Goal: Communication & Community: Answer question/provide support

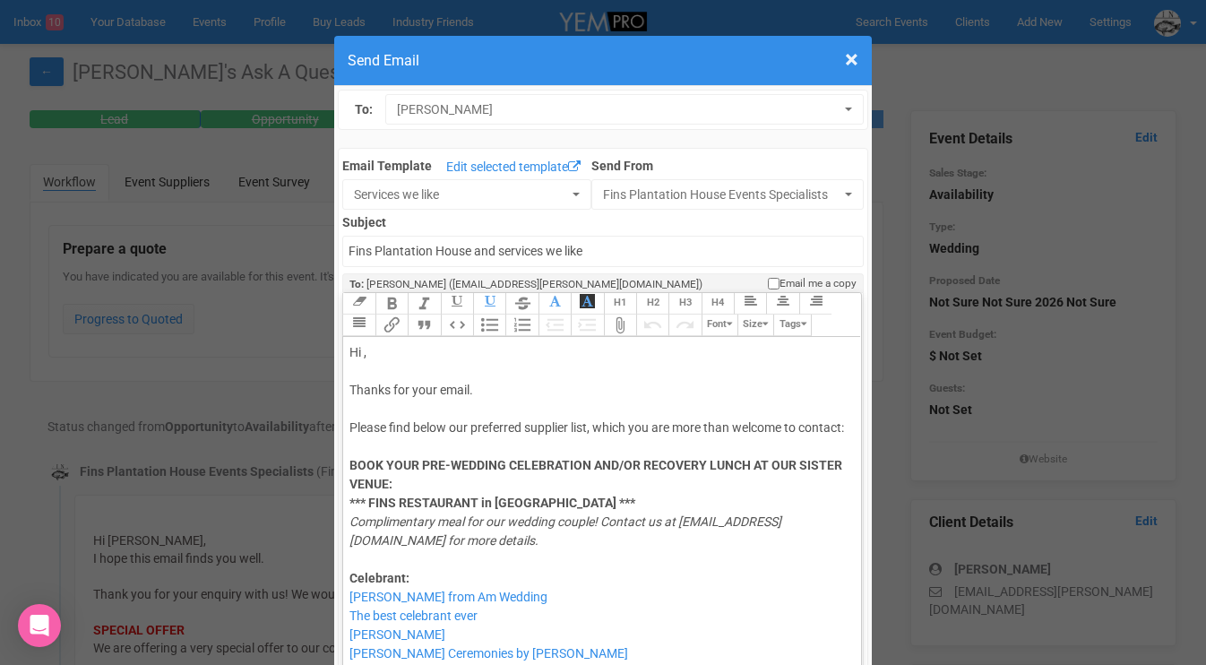
select select "89869"
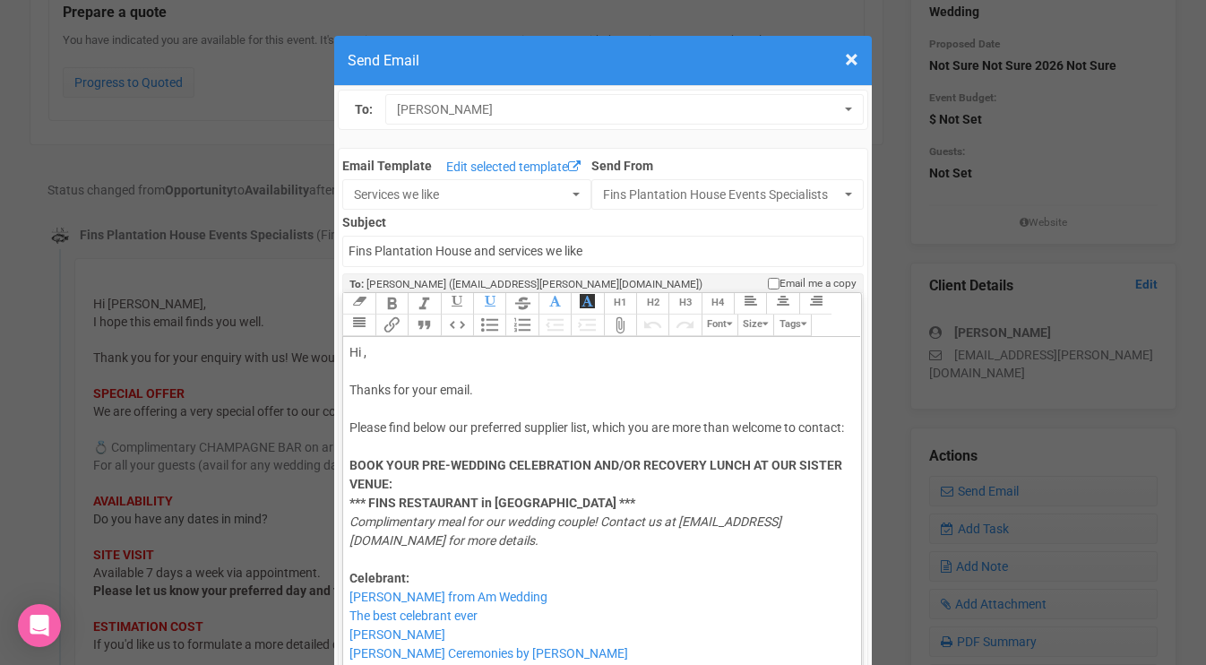
scroll to position [1204, 0]
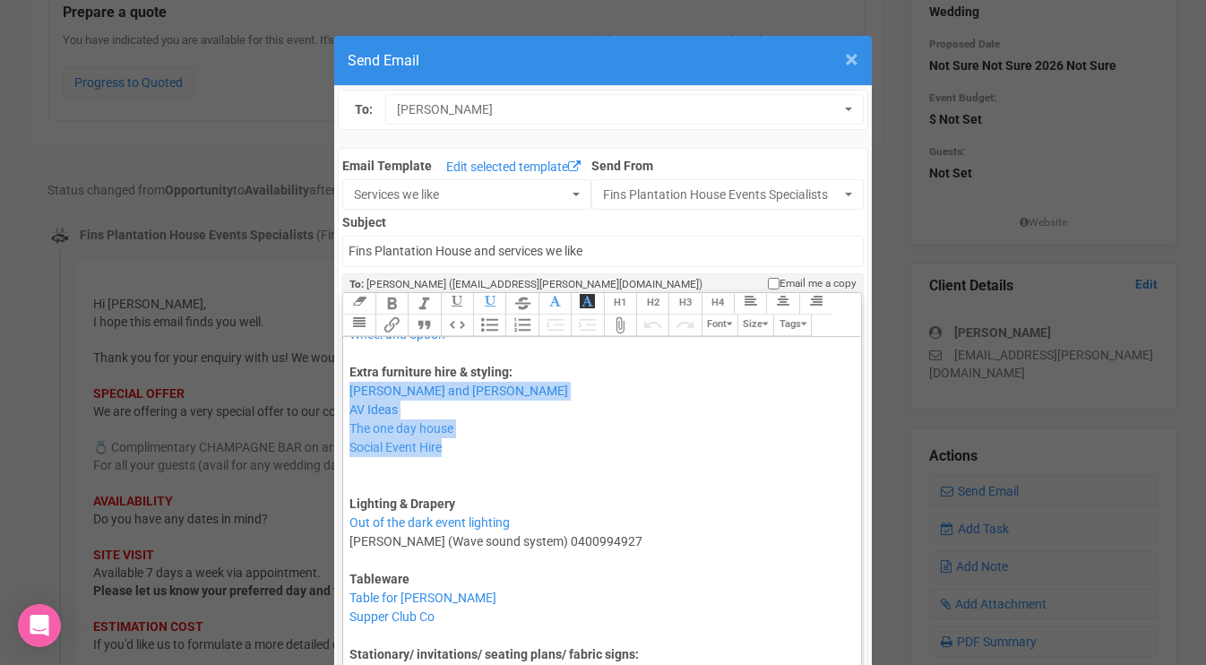
click at [854, 57] on span "×" at bounding box center [851, 60] width 13 height 30
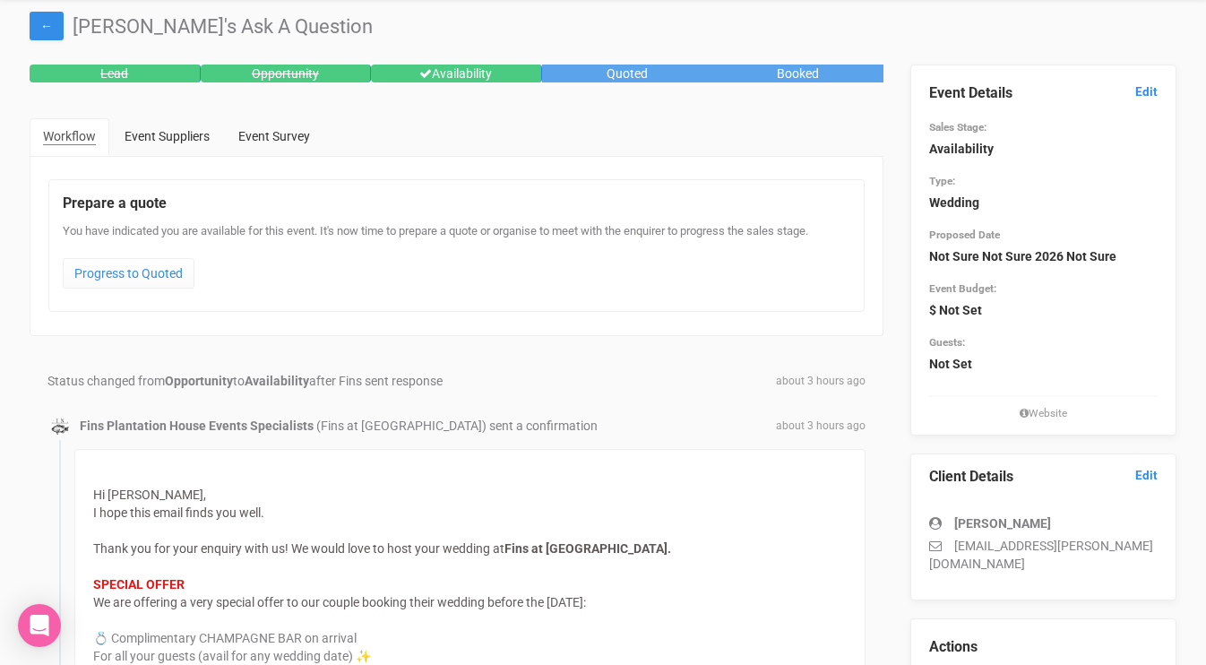
scroll to position [0, 0]
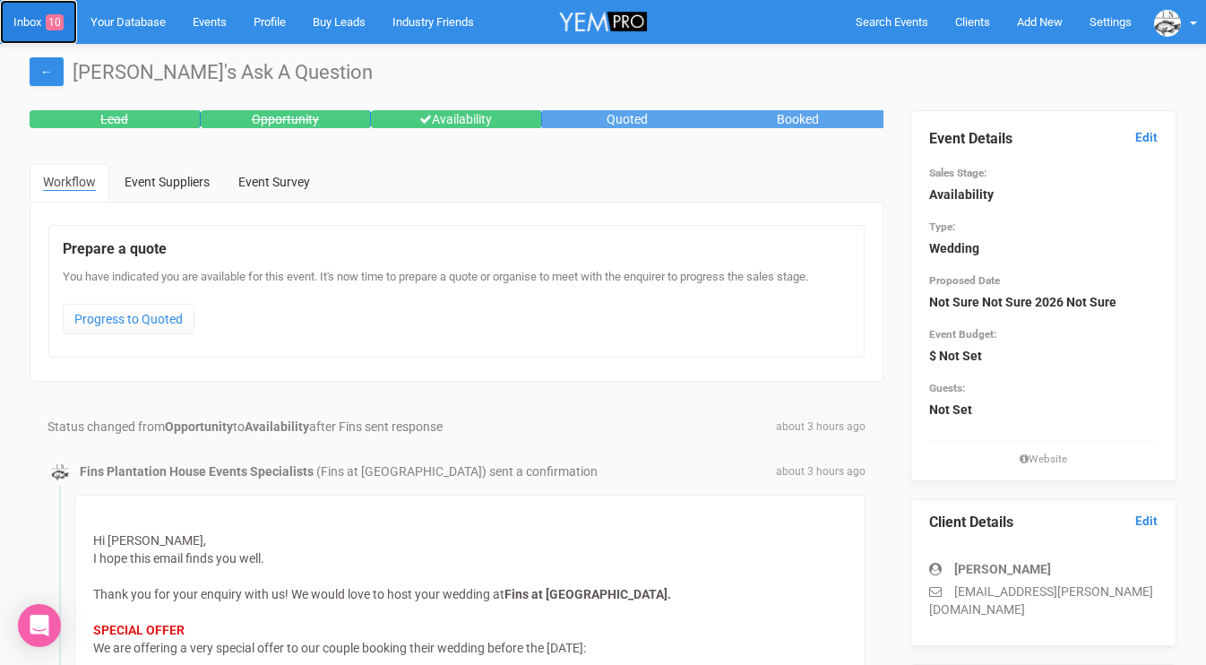
click at [35, 25] on link "Inbox 10" at bounding box center [38, 22] width 77 height 44
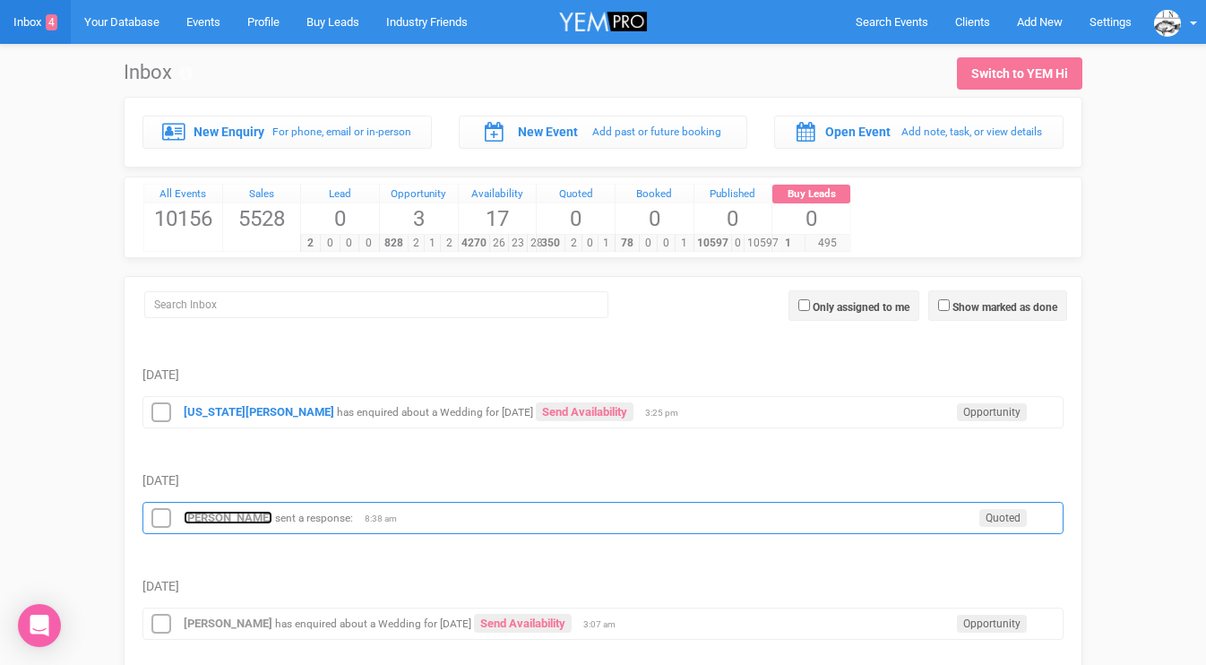
click at [207, 520] on strong "[PERSON_NAME]" at bounding box center [228, 517] width 89 height 13
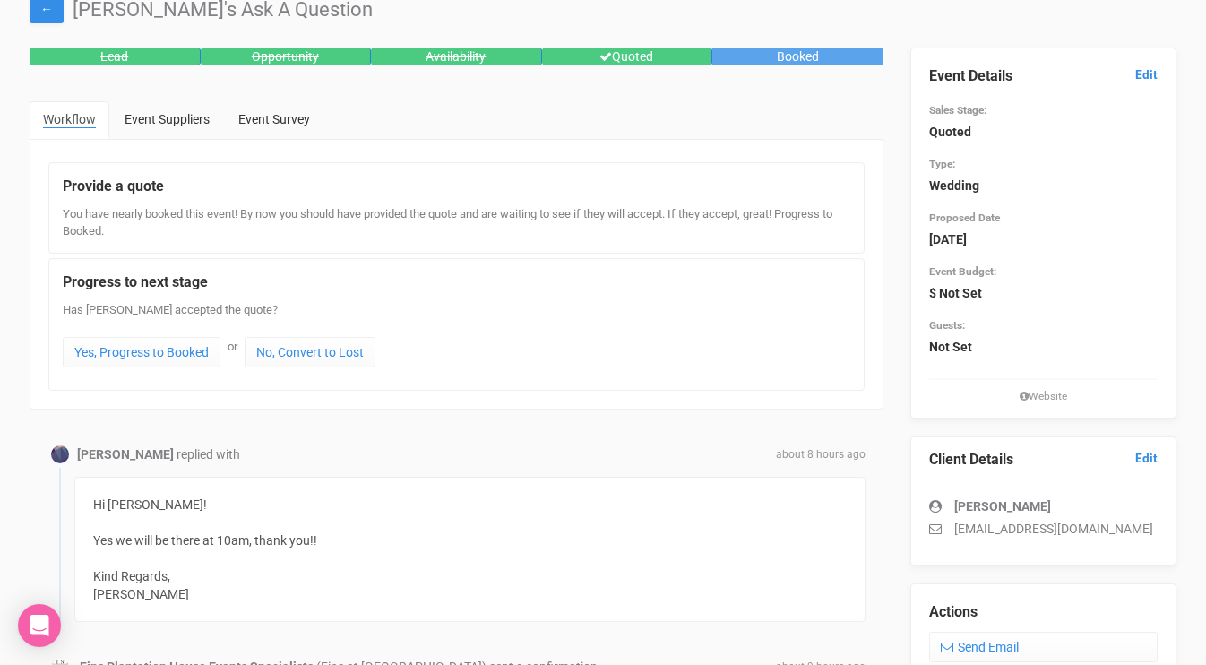
scroll to position [70, 0]
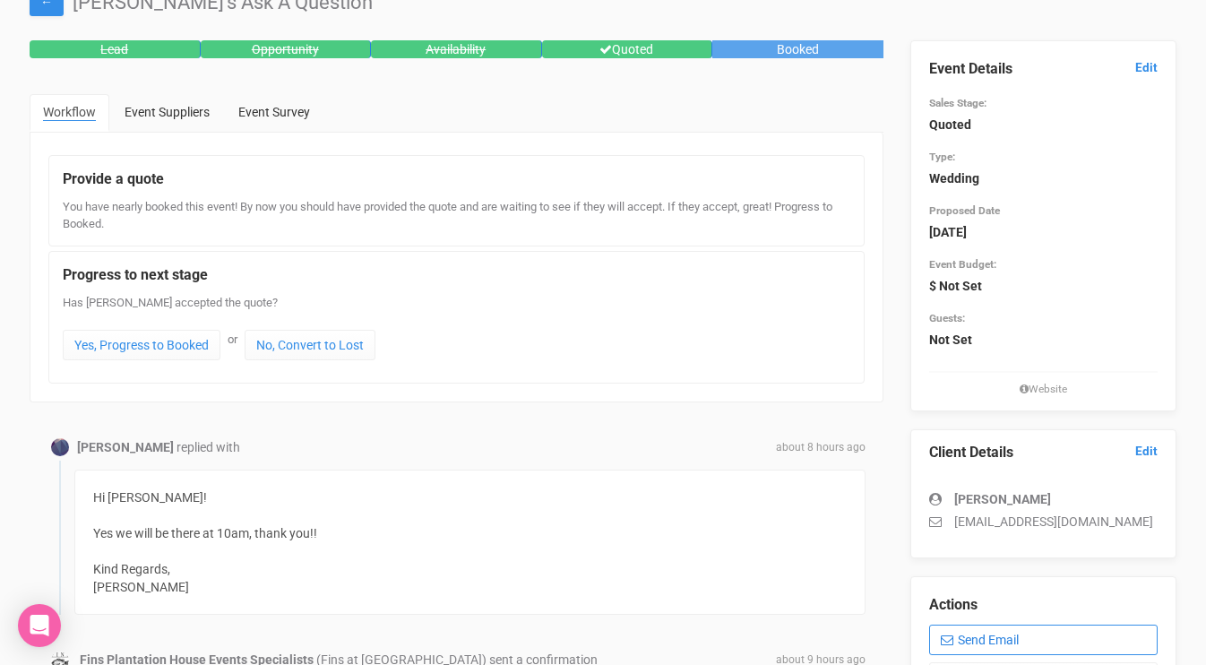
click at [972, 632] on link "Send Email" at bounding box center [1044, 640] width 229 height 30
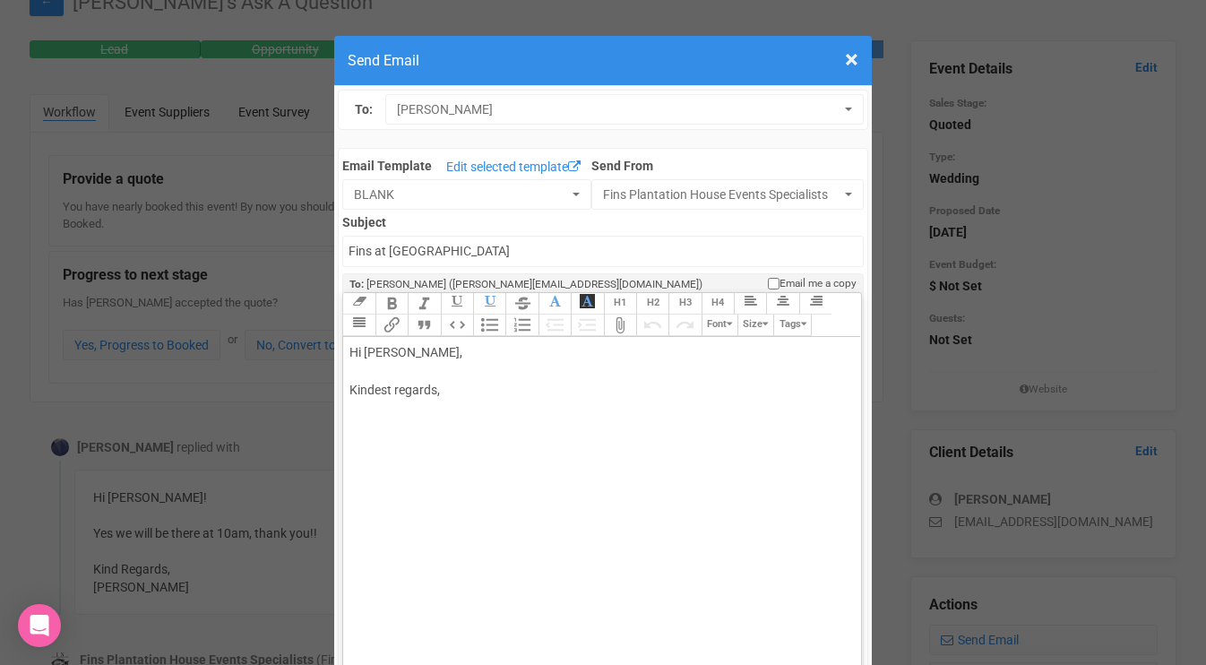
drag, startPoint x: 394, startPoint y: 352, endPoint x: 463, endPoint y: 344, distance: 68.6
click at [458, 346] on div "Hi [PERSON_NAME], Kindest regards," at bounding box center [599, 390] width 498 height 94
drag, startPoint x: 461, startPoint y: 349, endPoint x: 398, endPoint y: 350, distance: 62.8
click at [398, 350] on div "Hi [PERSON_NAME], Kindest regards," at bounding box center [599, 390] width 498 height 94
click at [622, 388] on div "Hi [PERSON_NAME] Thank you for meeting me [DATE] at Fins at [GEOGRAPHIC_DATA]! …" at bounding box center [599, 427] width 498 height 169
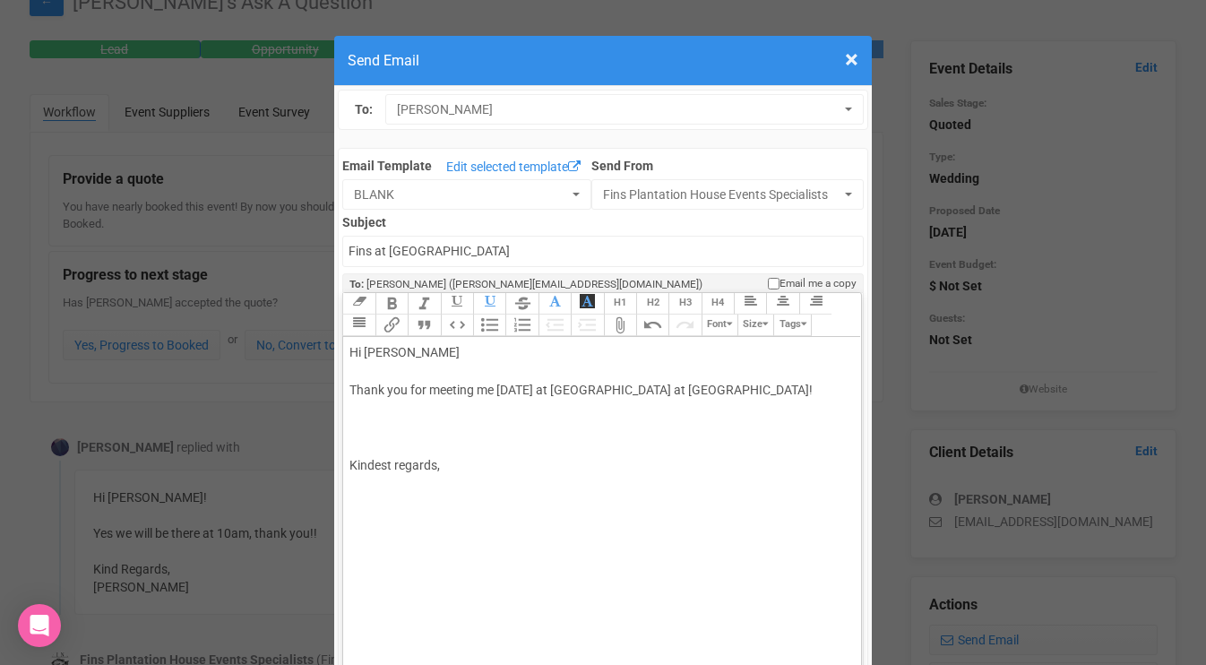
click at [606, 412] on div "Hi [PERSON_NAME] Thank you for meeting me [DATE] at Fins at [GEOGRAPHIC_DATA]! …" at bounding box center [599, 427] width 498 height 169
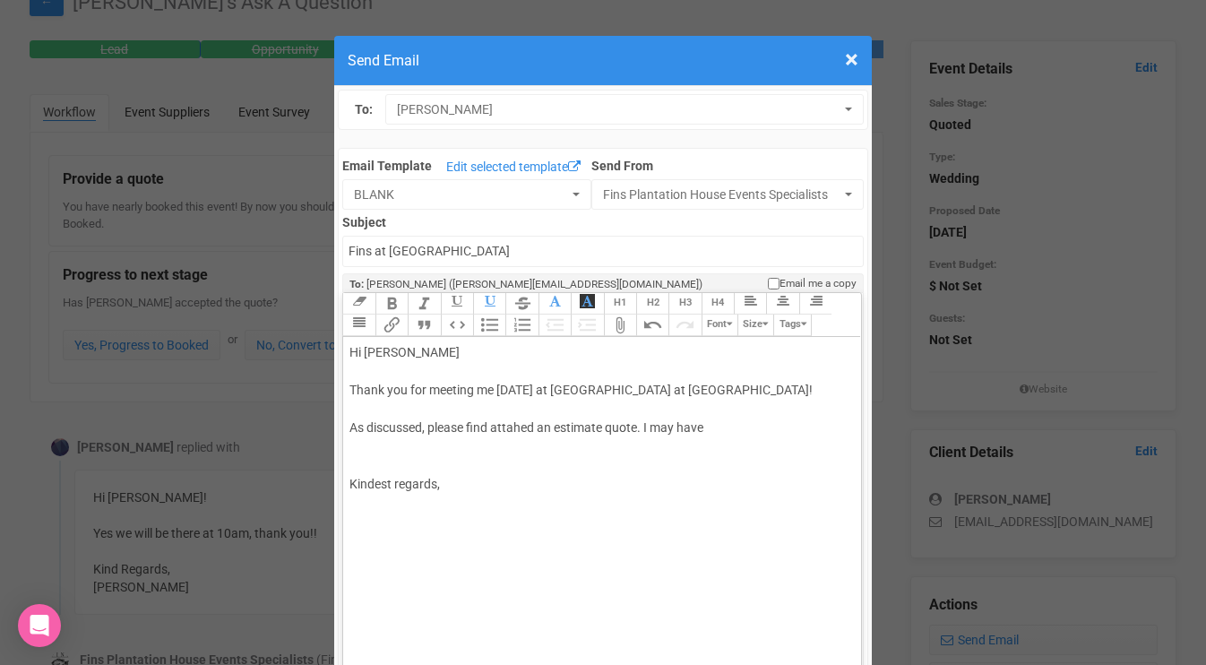
click at [516, 426] on div "Hi [PERSON_NAME] Thank you for meeting me [DATE] at Fins at [GEOGRAPHIC_DATA]! …" at bounding box center [599, 437] width 498 height 188
drag, startPoint x: 752, startPoint y: 428, endPoint x: 654, endPoint y: 422, distance: 97.8
click at [653, 422] on div "Hi [PERSON_NAME] Thank you for meeting me [DATE] at Fins at [GEOGRAPHIC_DATA]! …" at bounding box center [599, 437] width 498 height 188
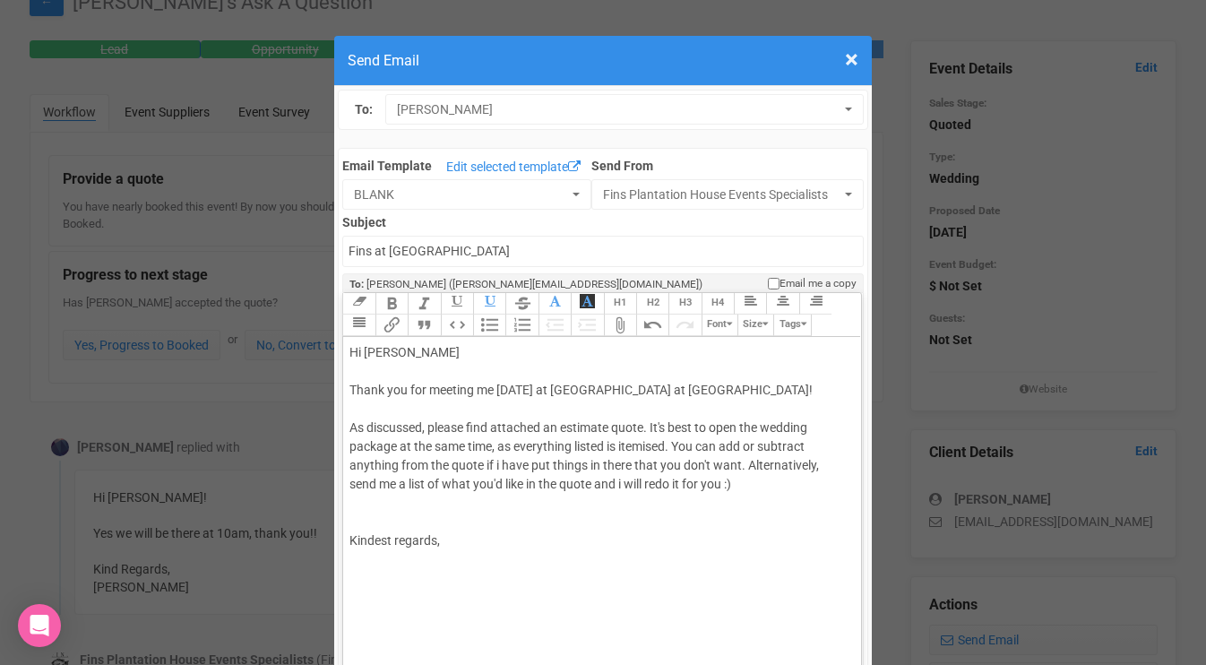
click at [420, 513] on div "Hi [PERSON_NAME] Thank you for meeting me [DATE] at Fins at [GEOGRAPHIC_DATA]! …" at bounding box center [599, 465] width 498 height 245
click at [387, 594] on div "Hi [PERSON_NAME] Thank you for meeting me [DATE] at Fins at [GEOGRAPHIC_DATA]! …" at bounding box center [599, 475] width 498 height 264
click at [379, 580] on div "Hi [PERSON_NAME] Thank you for meeting me [DATE] at Fins at [GEOGRAPHIC_DATA]! …" at bounding box center [599, 475] width 498 height 264
click at [367, 621] on trix-editor "Hi [PERSON_NAME] Thank you for meeting me [DATE] at Fins at [GEOGRAPHIC_DATA]! …" at bounding box center [601, 536] width 517 height 399
type trix-editor "<div>Hi [PERSON_NAME];<br><br>Thank you for meeting me [DATE] at Fins at [GEOGR…"
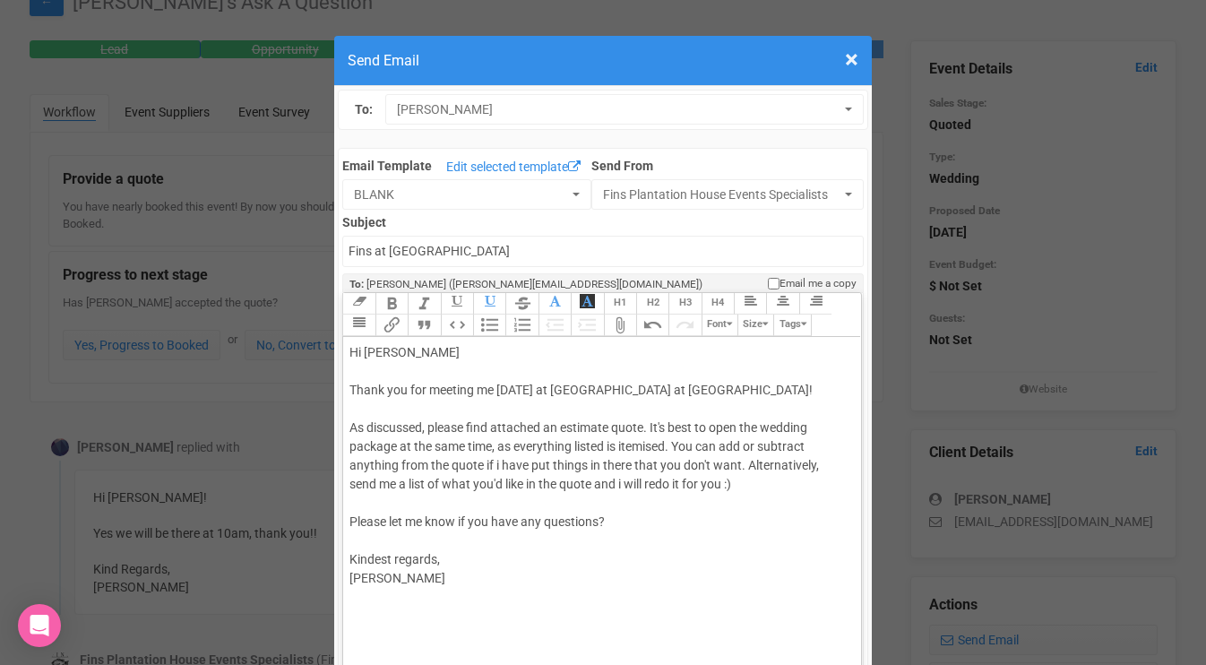
click at [800, 328] on trix-toolbar "Link Unlink Bold Italic Strikethrough H1 H2 H3 H4 Link Quote Code Bullets Numbe…" at bounding box center [600, 315] width 517 height 44
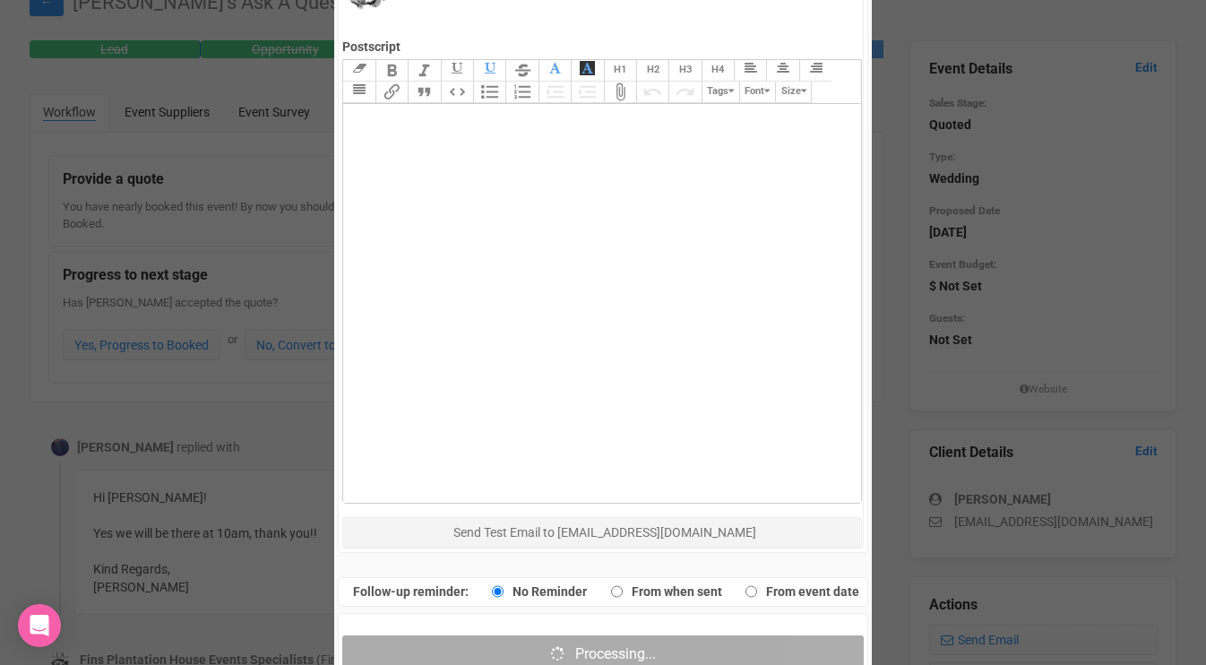
scroll to position [904, 0]
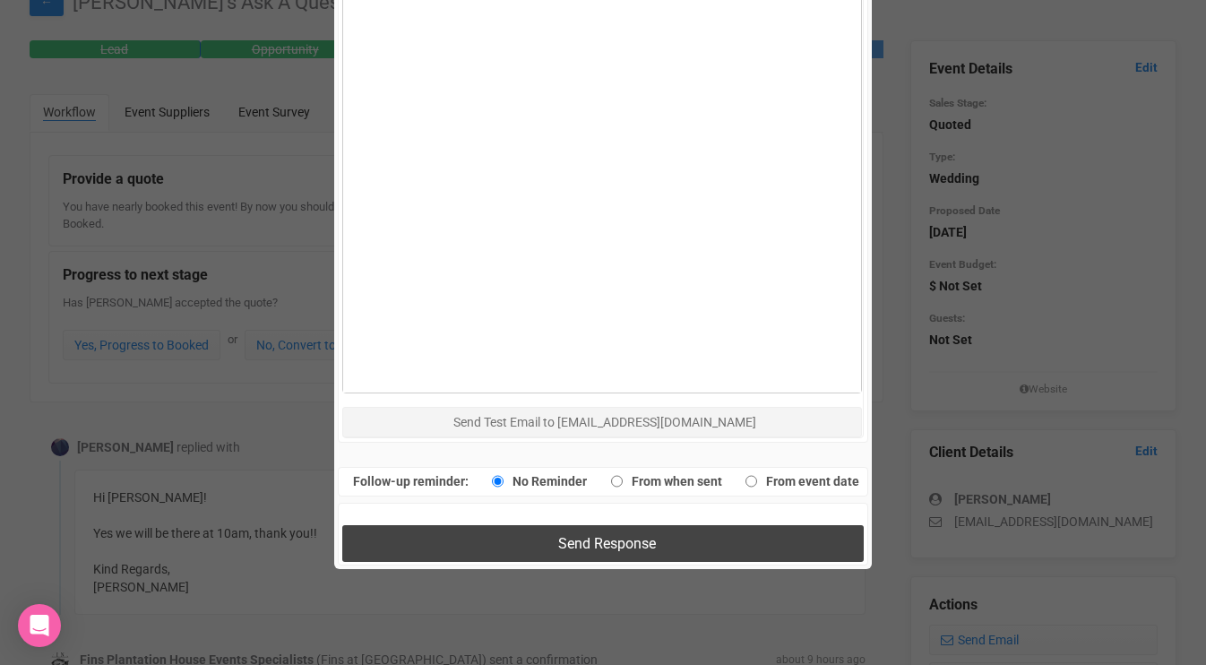
click at [493, 541] on button "Send Response" at bounding box center [602, 543] width 521 height 37
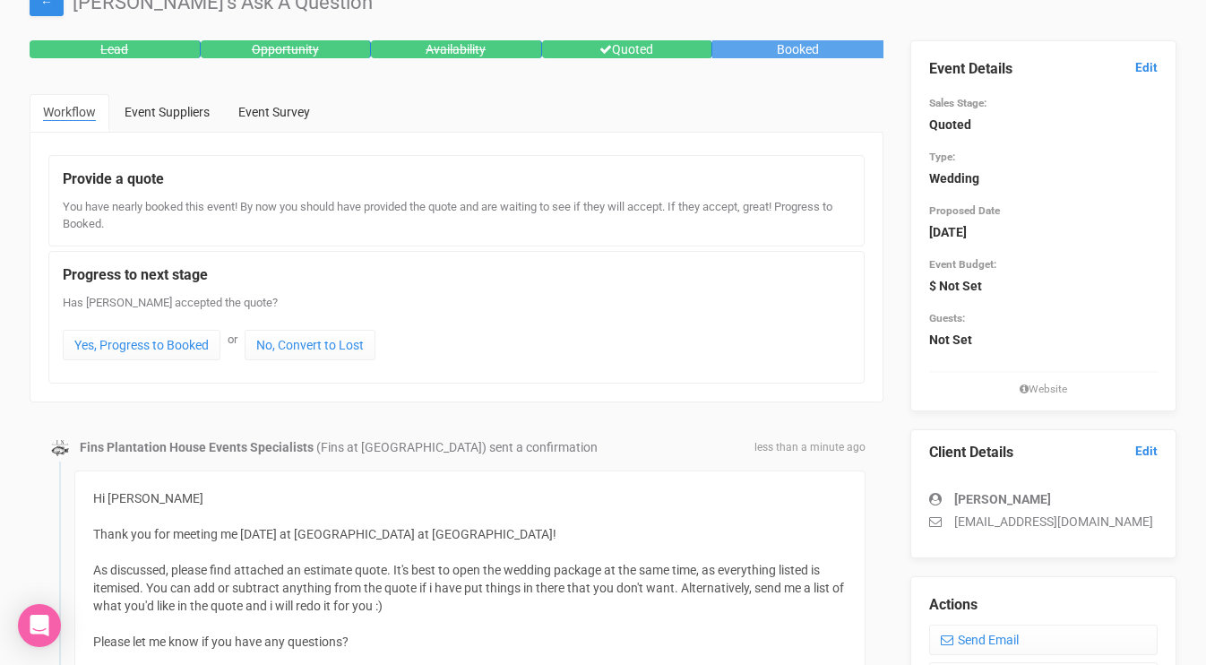
scroll to position [0, 0]
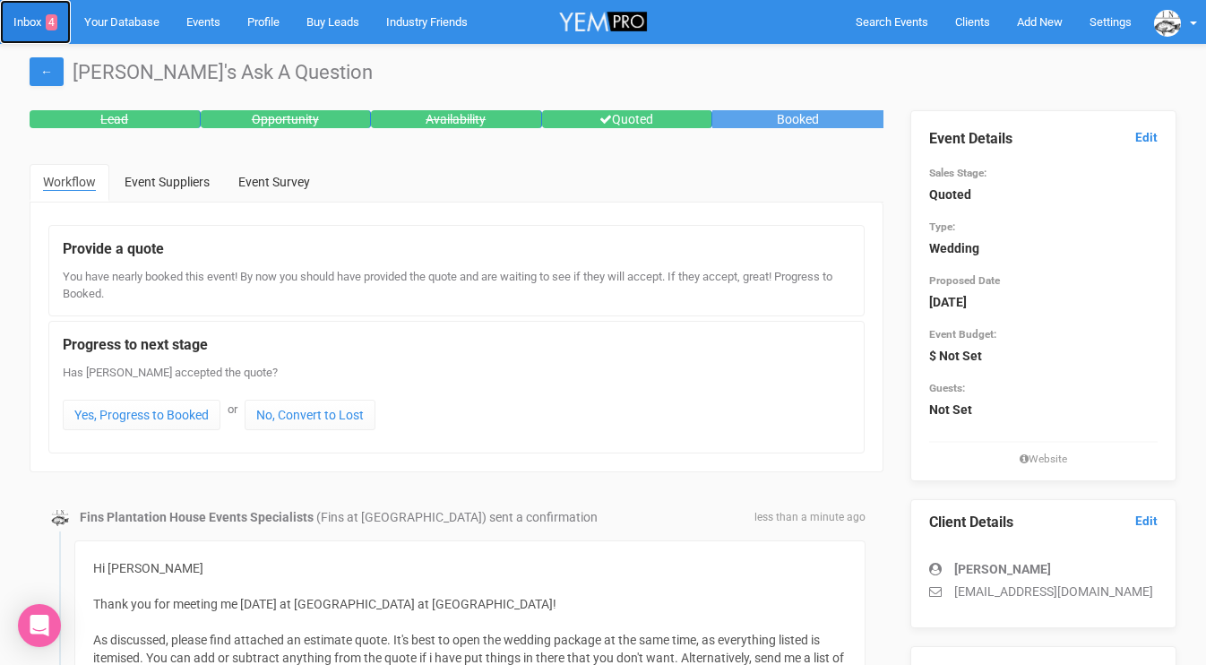
click at [37, 21] on link "Inbox 4" at bounding box center [35, 22] width 71 height 44
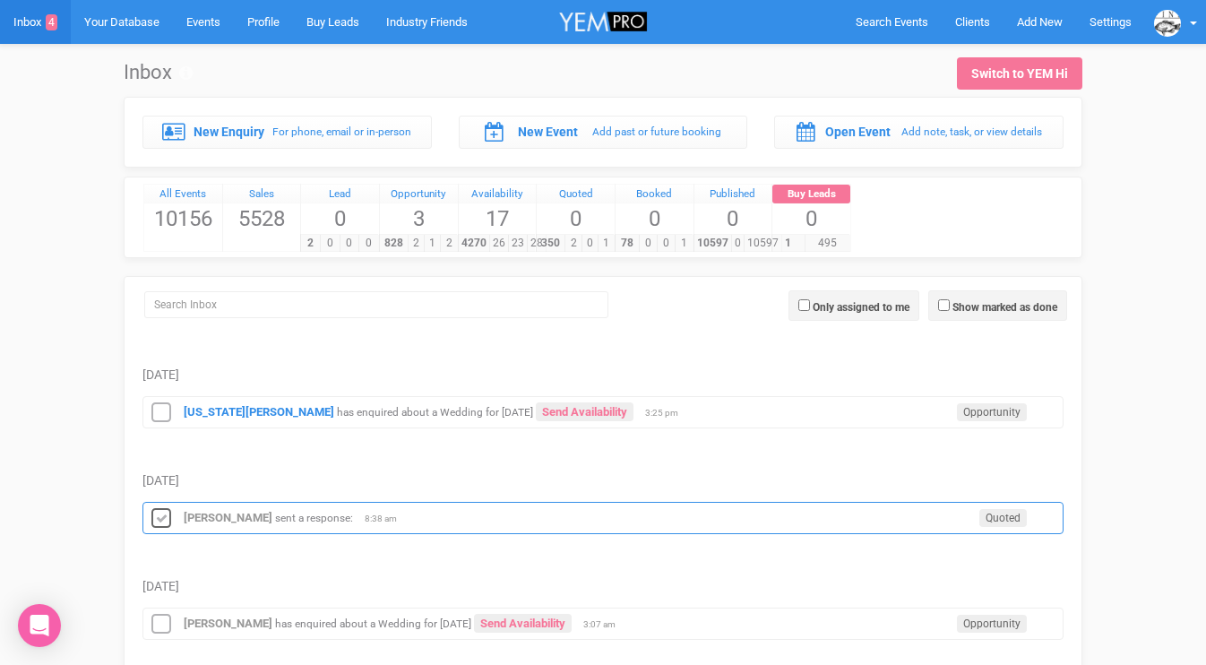
click at [158, 516] on icon at bounding box center [161, 518] width 27 height 23
